Goal: Transaction & Acquisition: Download file/media

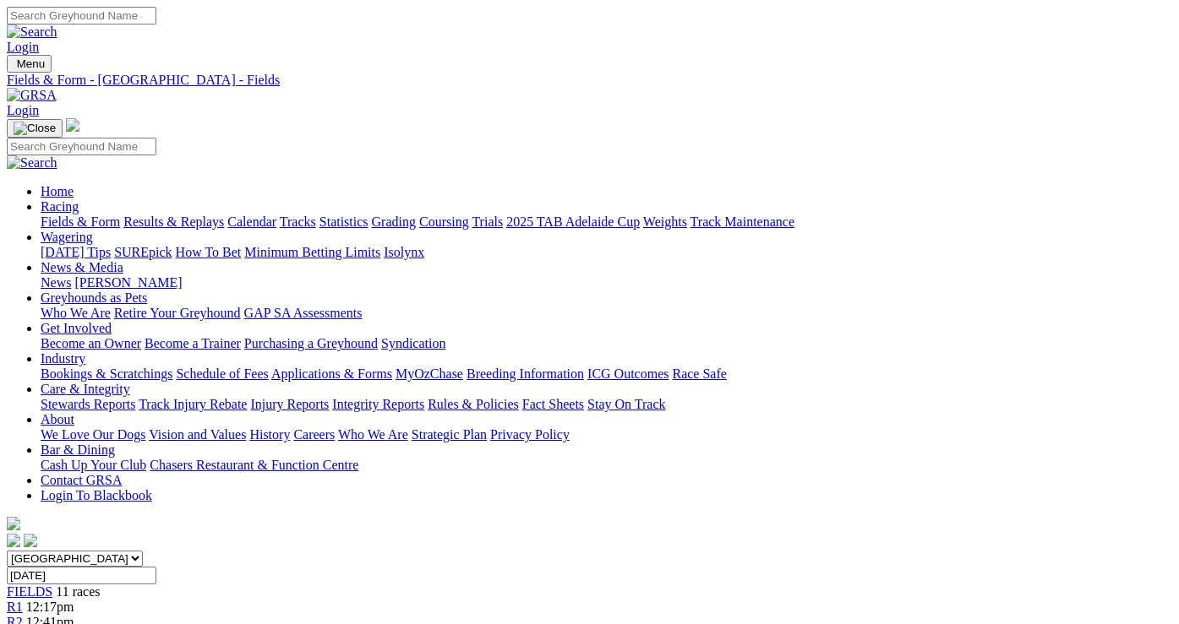
click at [156, 567] on input "[DATE]" at bounding box center [82, 576] width 150 height 18
type input "[DATE]"
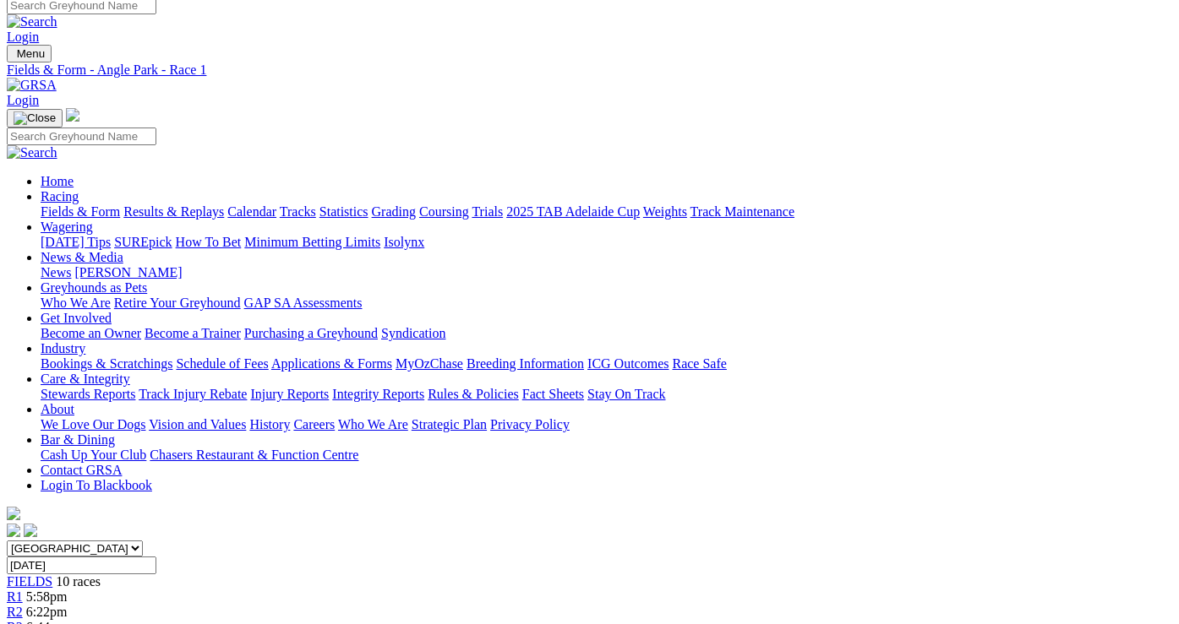
scroll to position [0, 2]
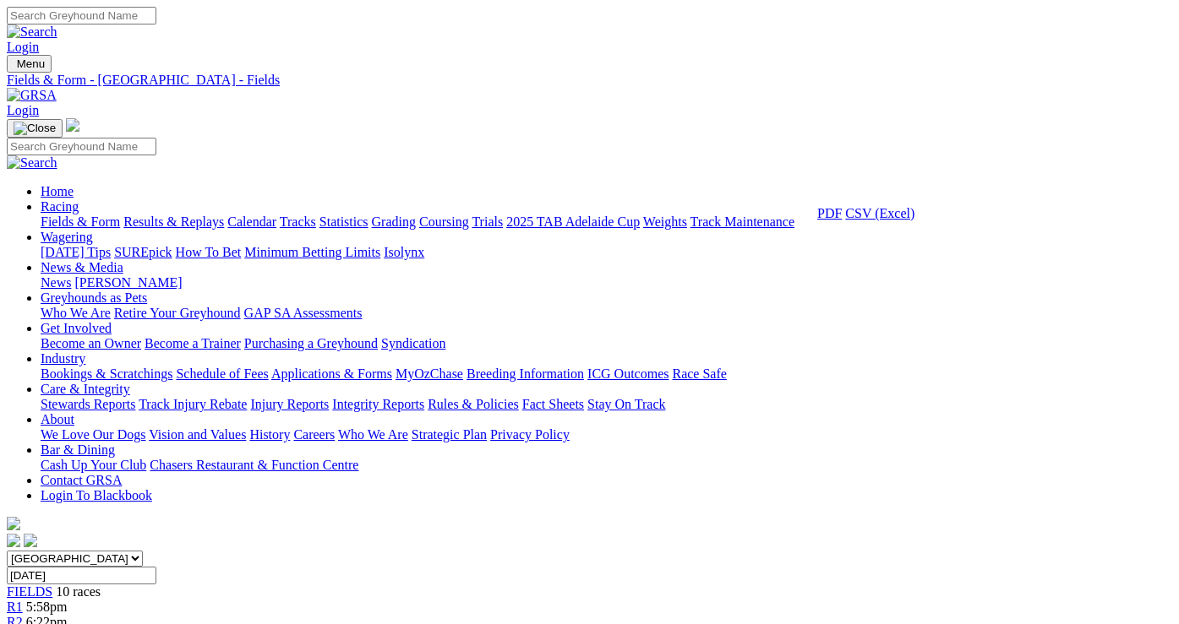
click at [903, 221] on link "CSV (Excel)" at bounding box center [879, 213] width 69 height 14
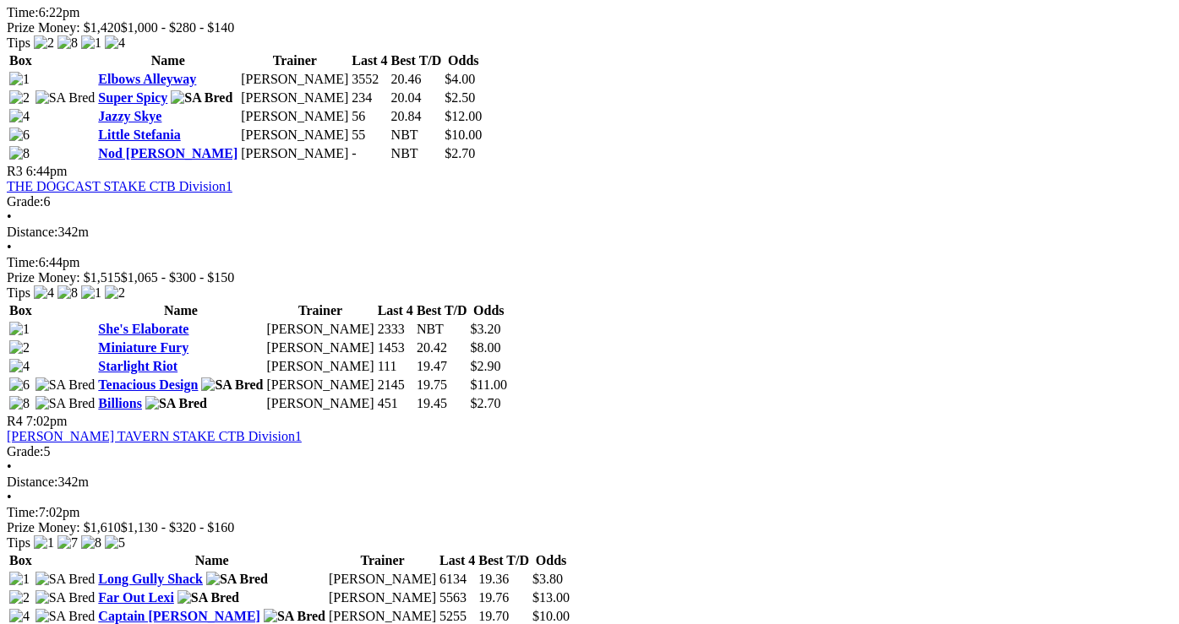
scroll to position [1254, 0]
